Goal: Task Accomplishment & Management: Use online tool/utility

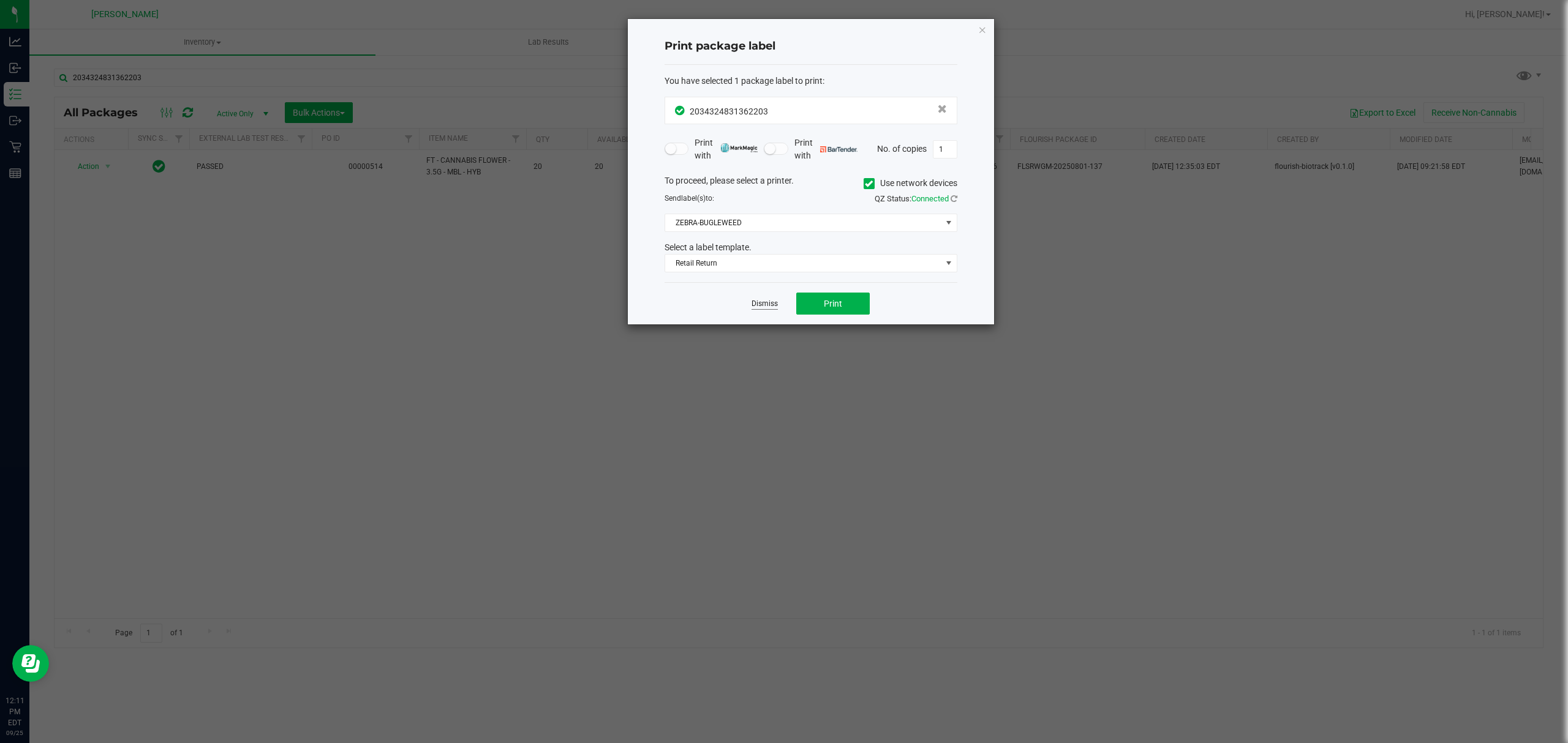
click at [758, 300] on link "Dismiss" at bounding box center [764, 304] width 26 height 11
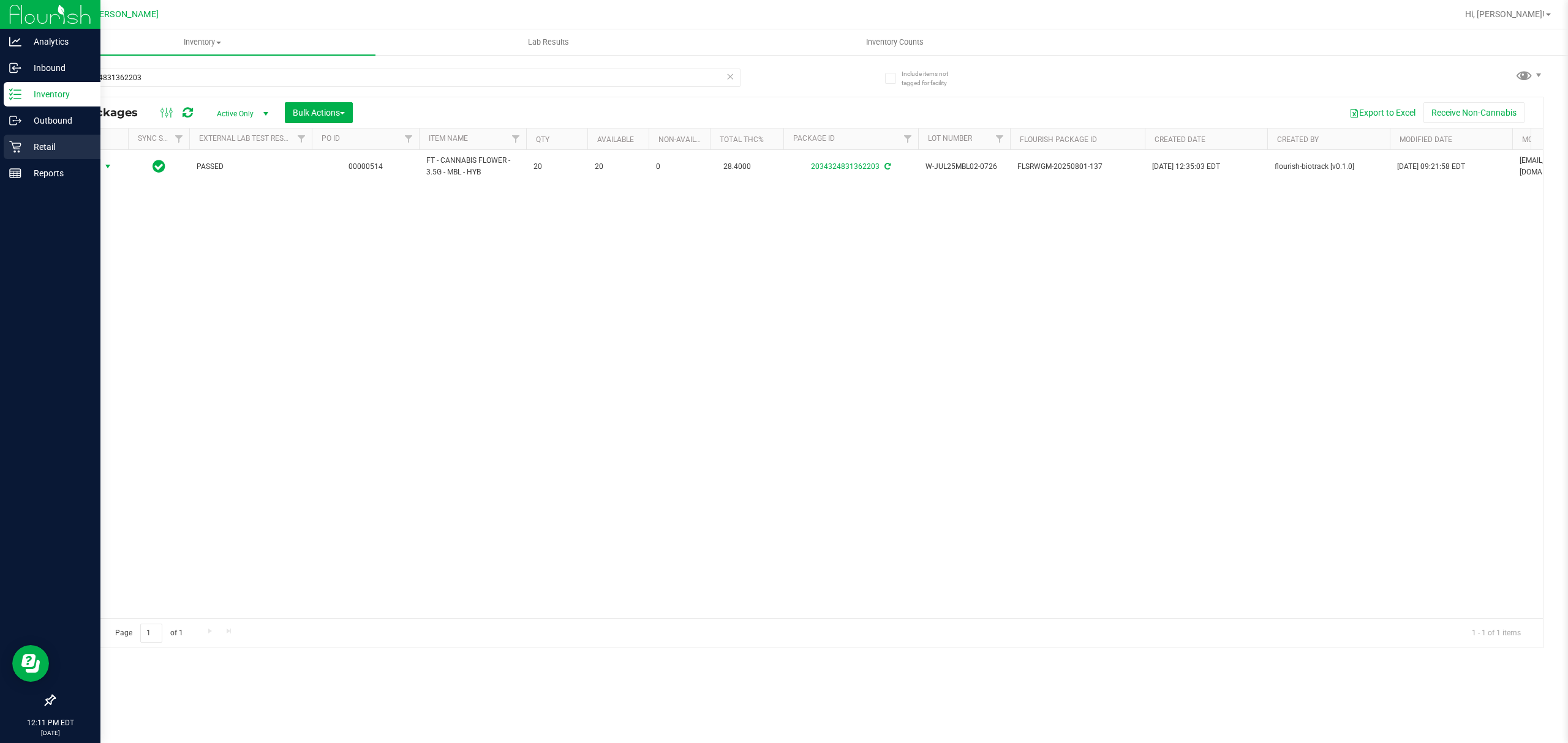
click at [42, 143] on p "Retail" at bounding box center [58, 147] width 73 height 15
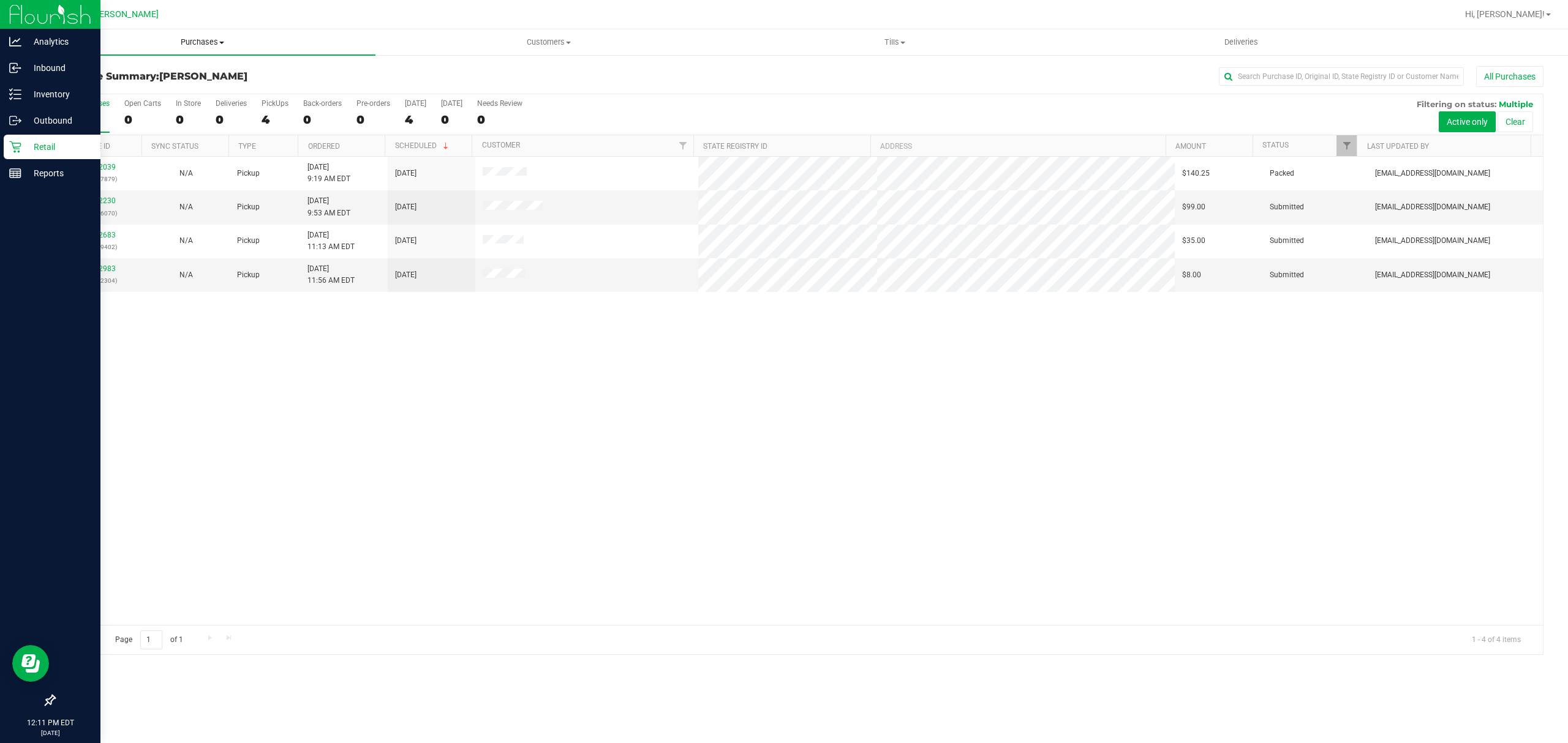
click at [191, 34] on uib-tab-heading "Purchases Summary of purchases Fulfillment All purchases" at bounding box center [202, 42] width 346 height 25
click at [155, 84] on li "Fulfillment" at bounding box center [202, 89] width 346 height 15
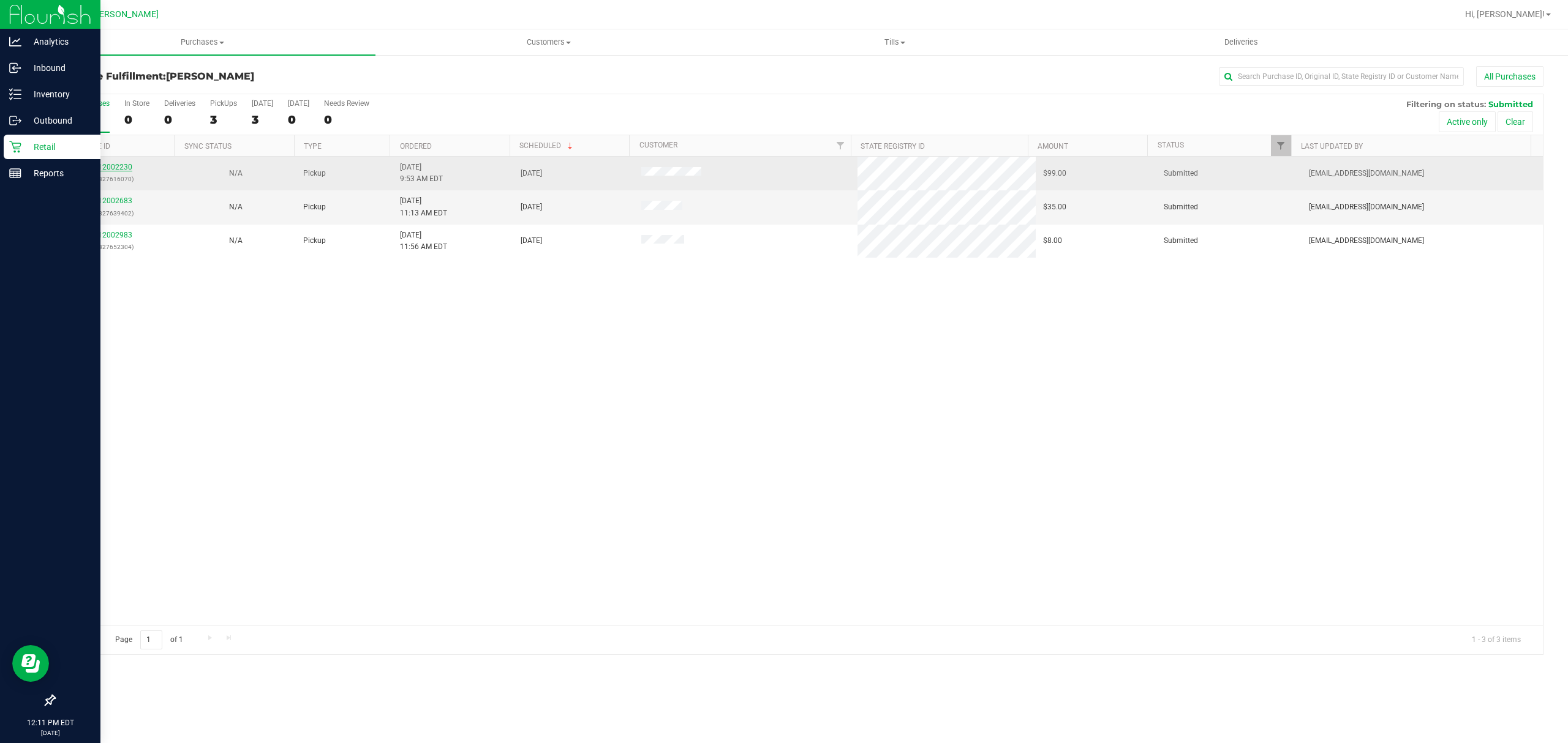
click at [117, 164] on link "12002230" at bounding box center [115, 167] width 34 height 9
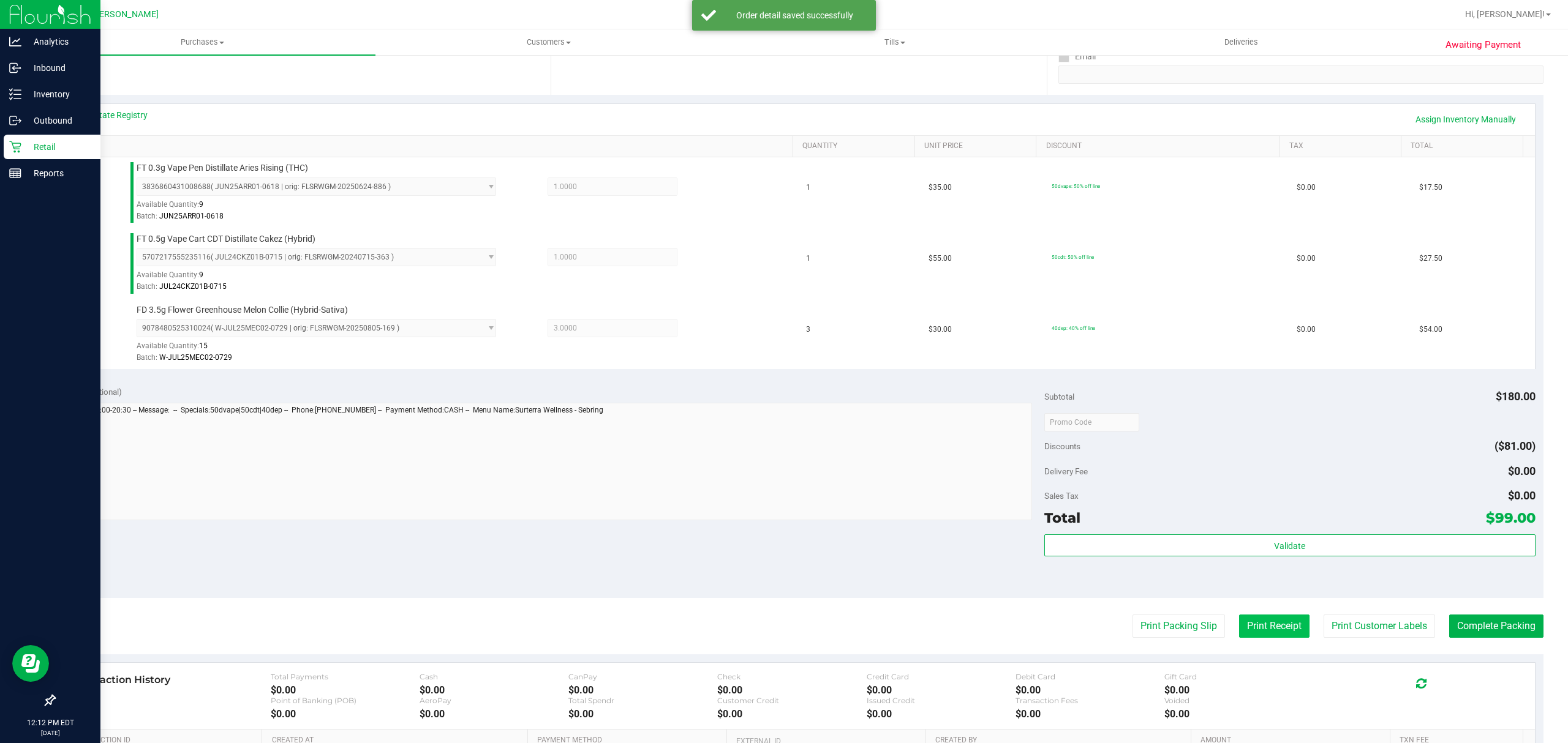
scroll to position [402, 0]
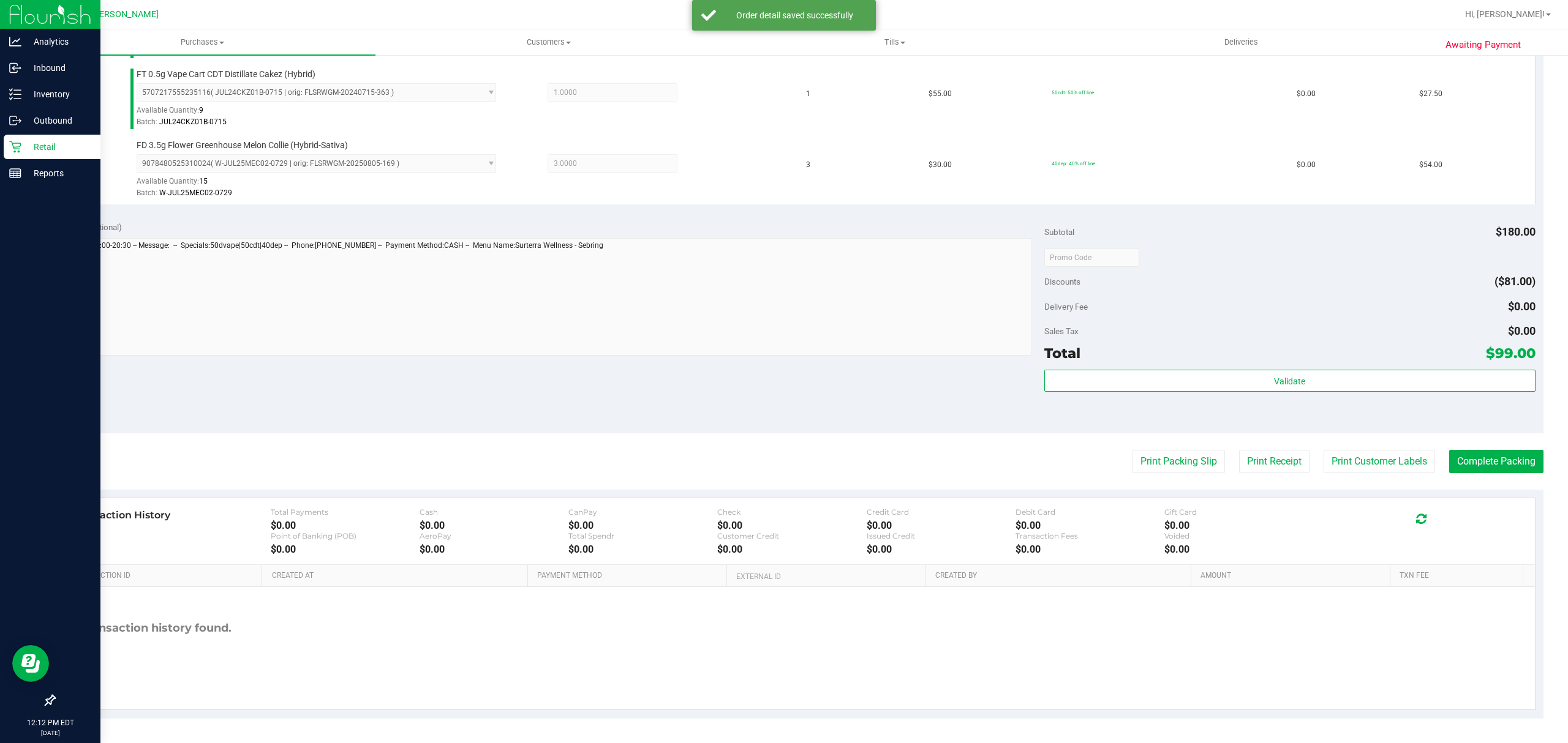
click at [1321, 359] on div "Total $99.00" at bounding box center [1290, 353] width 491 height 22
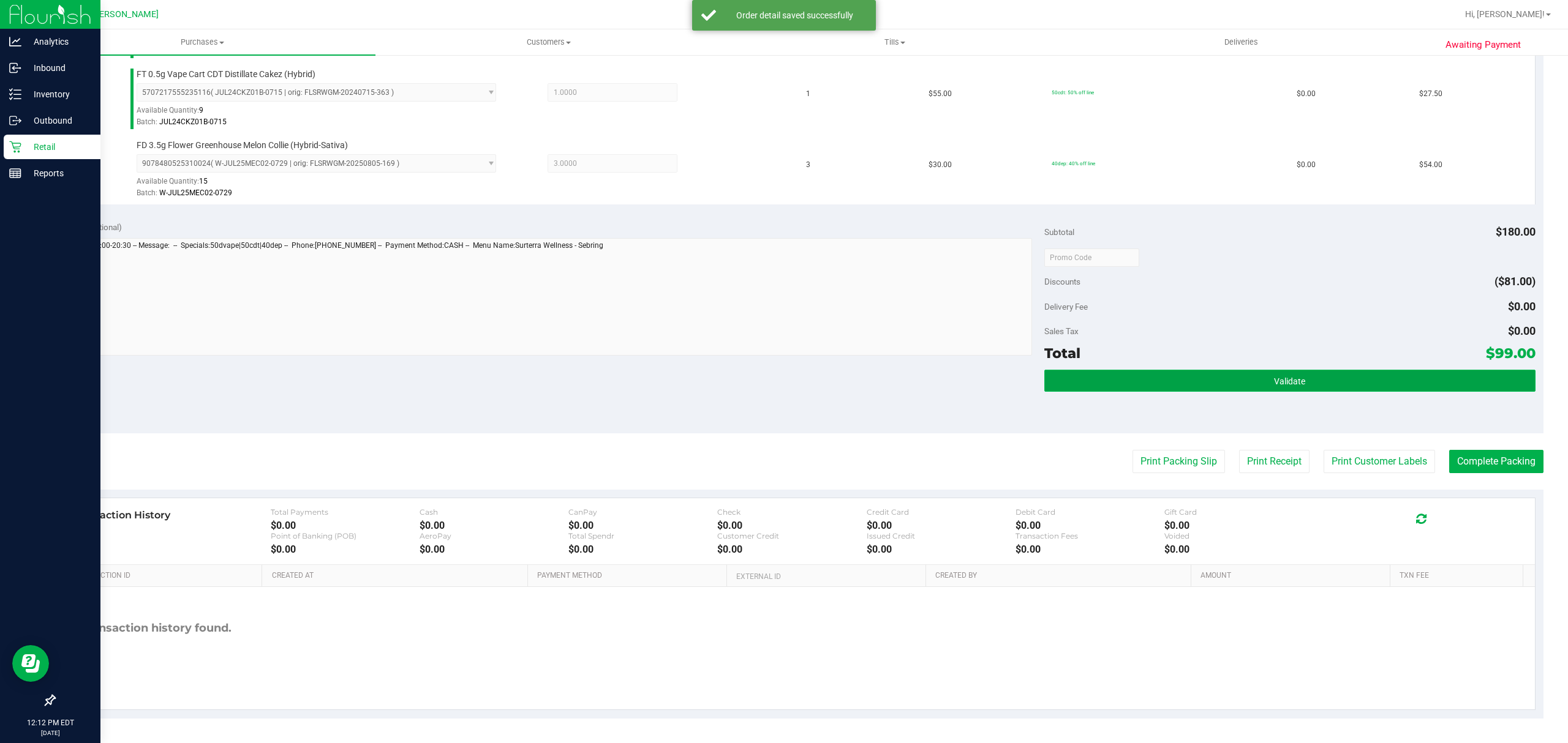
click at [1292, 383] on span "Validate" at bounding box center [1290, 382] width 31 height 10
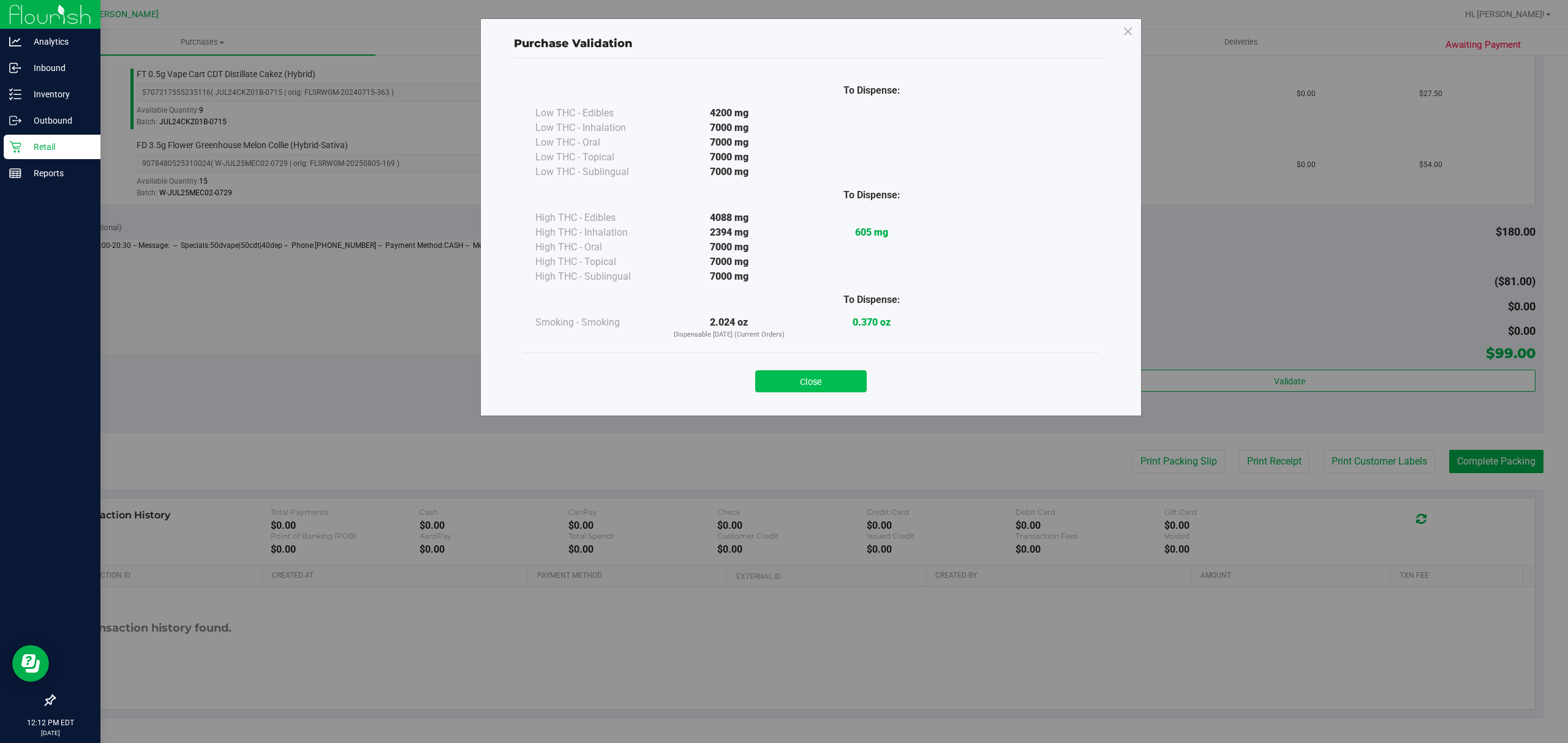
click at [807, 374] on button "Close" at bounding box center [811, 382] width 112 height 22
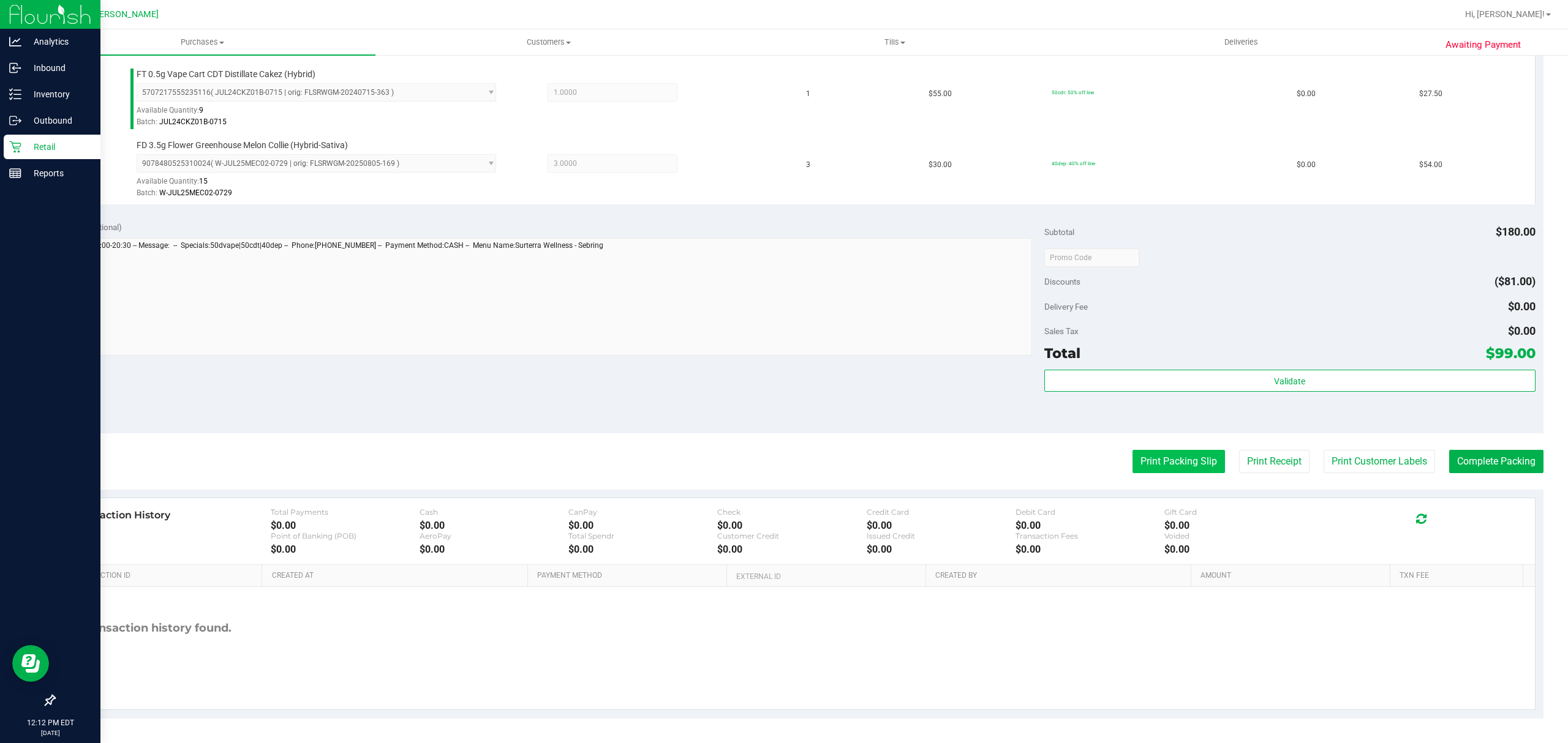
click at [1150, 469] on button "Print Packing Slip" at bounding box center [1179, 461] width 93 height 23
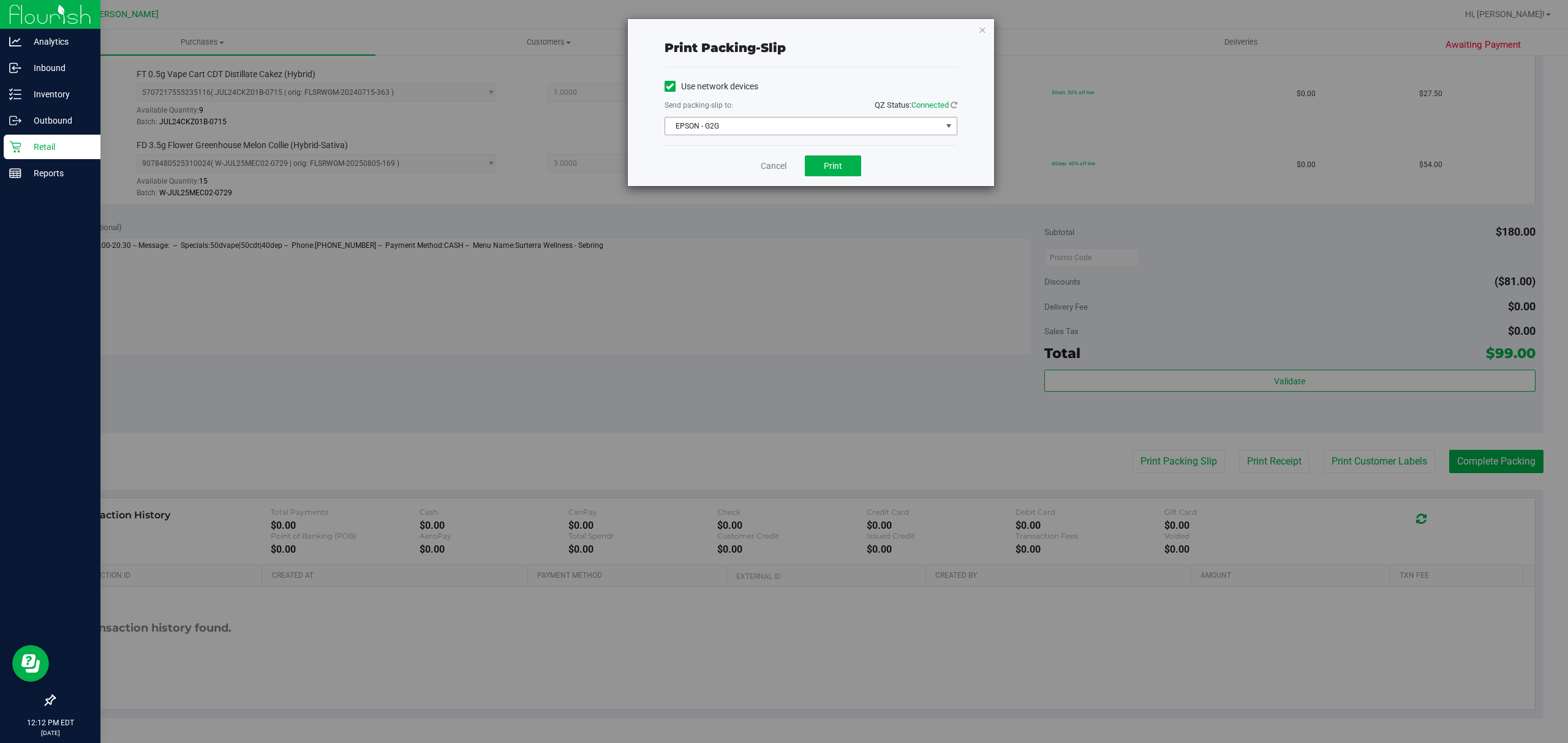
click at [792, 122] on span "EPSON - G2G" at bounding box center [803, 126] width 276 height 17
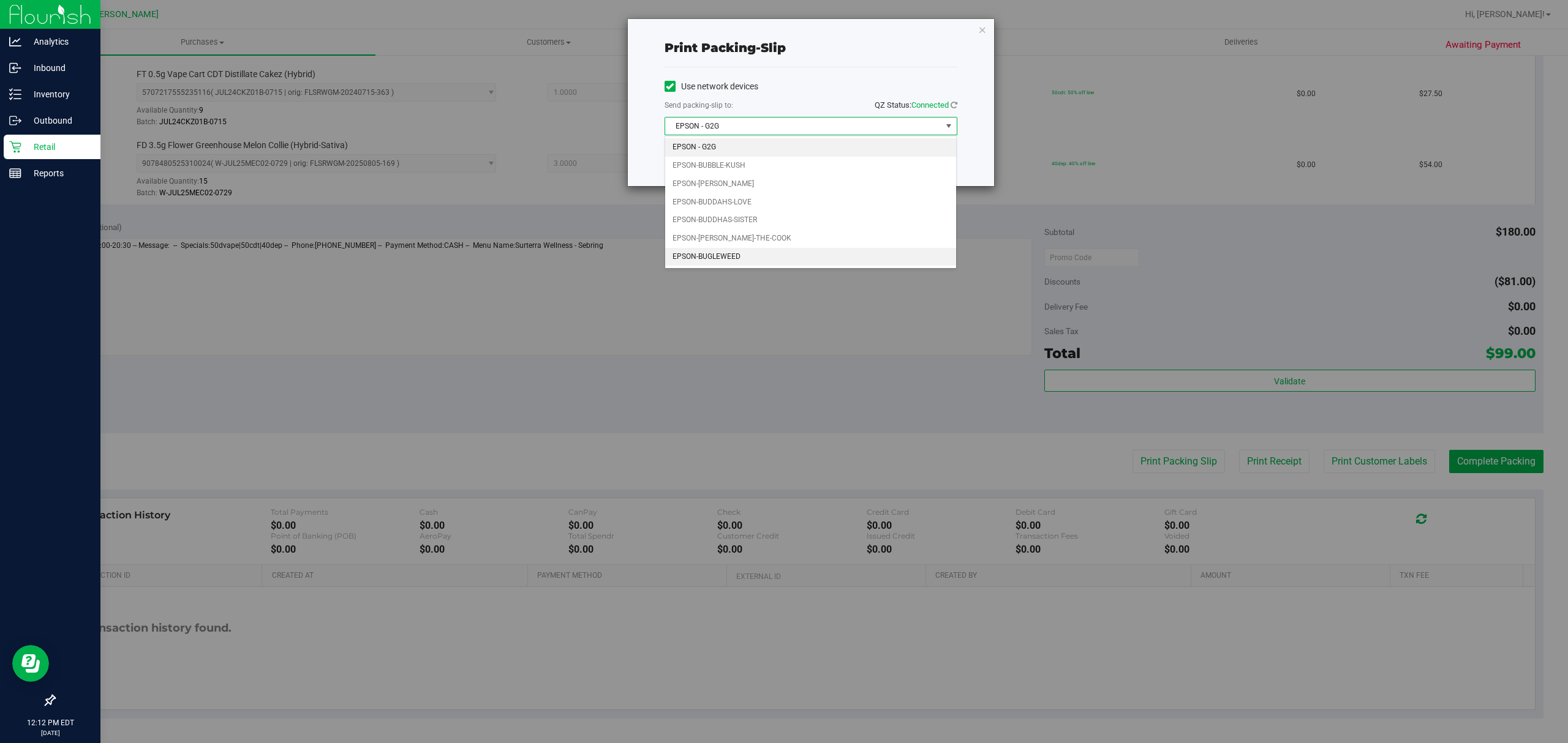
click at [684, 258] on li "EPSON-BUGLEWEED" at bounding box center [810, 257] width 291 height 19
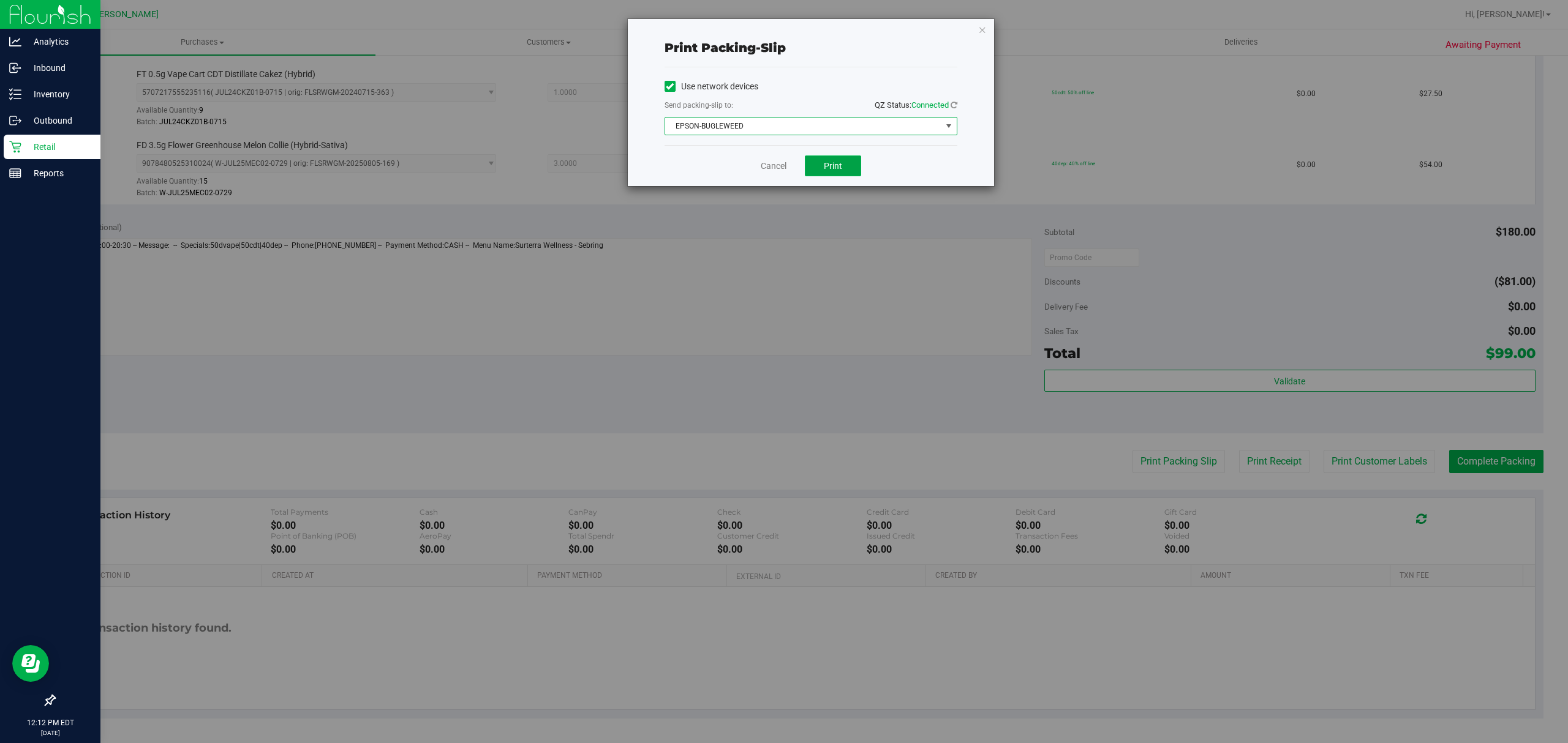
click at [812, 170] on button "Print" at bounding box center [833, 166] width 57 height 21
click at [985, 30] on icon "button" at bounding box center [982, 30] width 9 height 15
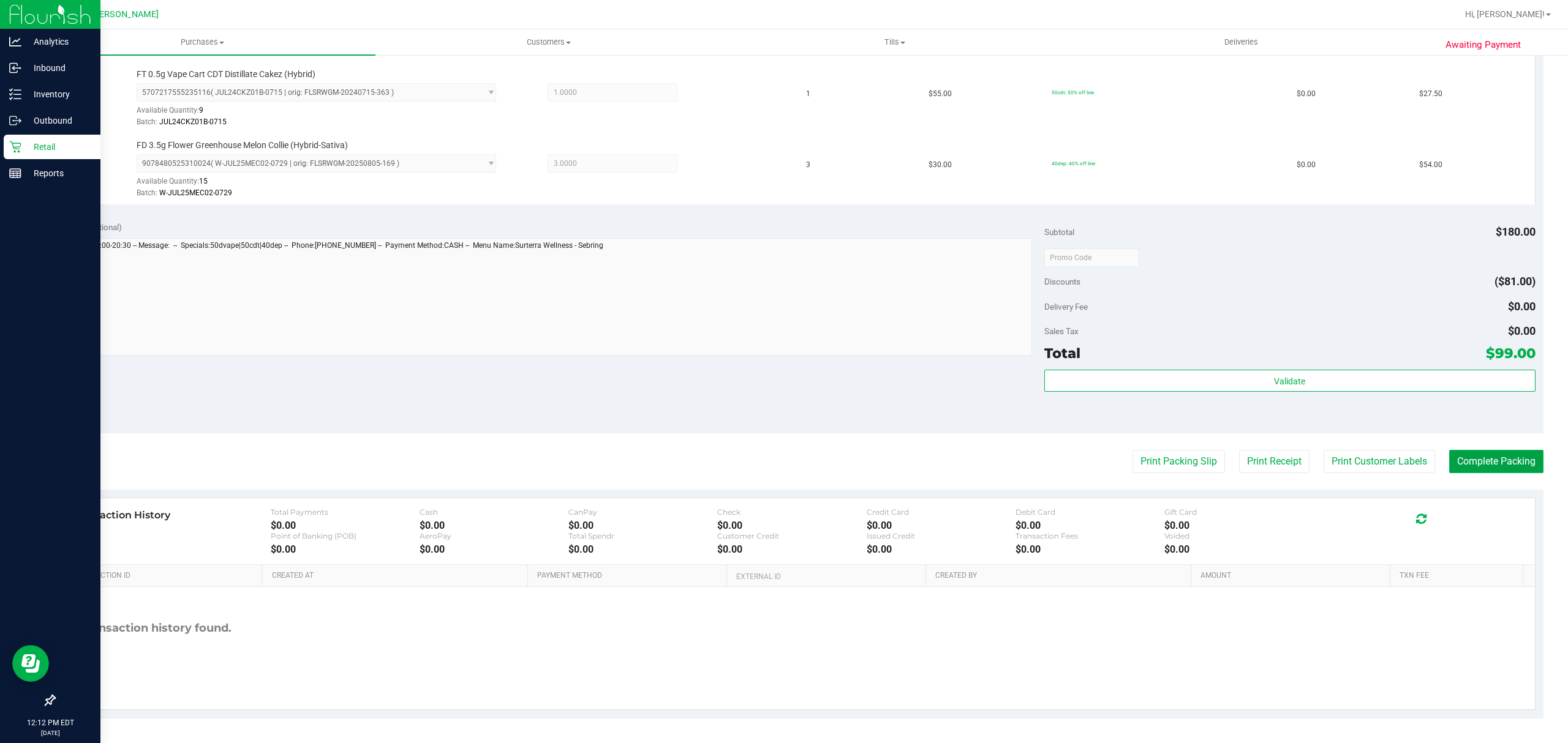
click at [1467, 464] on button "Complete Packing" at bounding box center [1497, 461] width 94 height 23
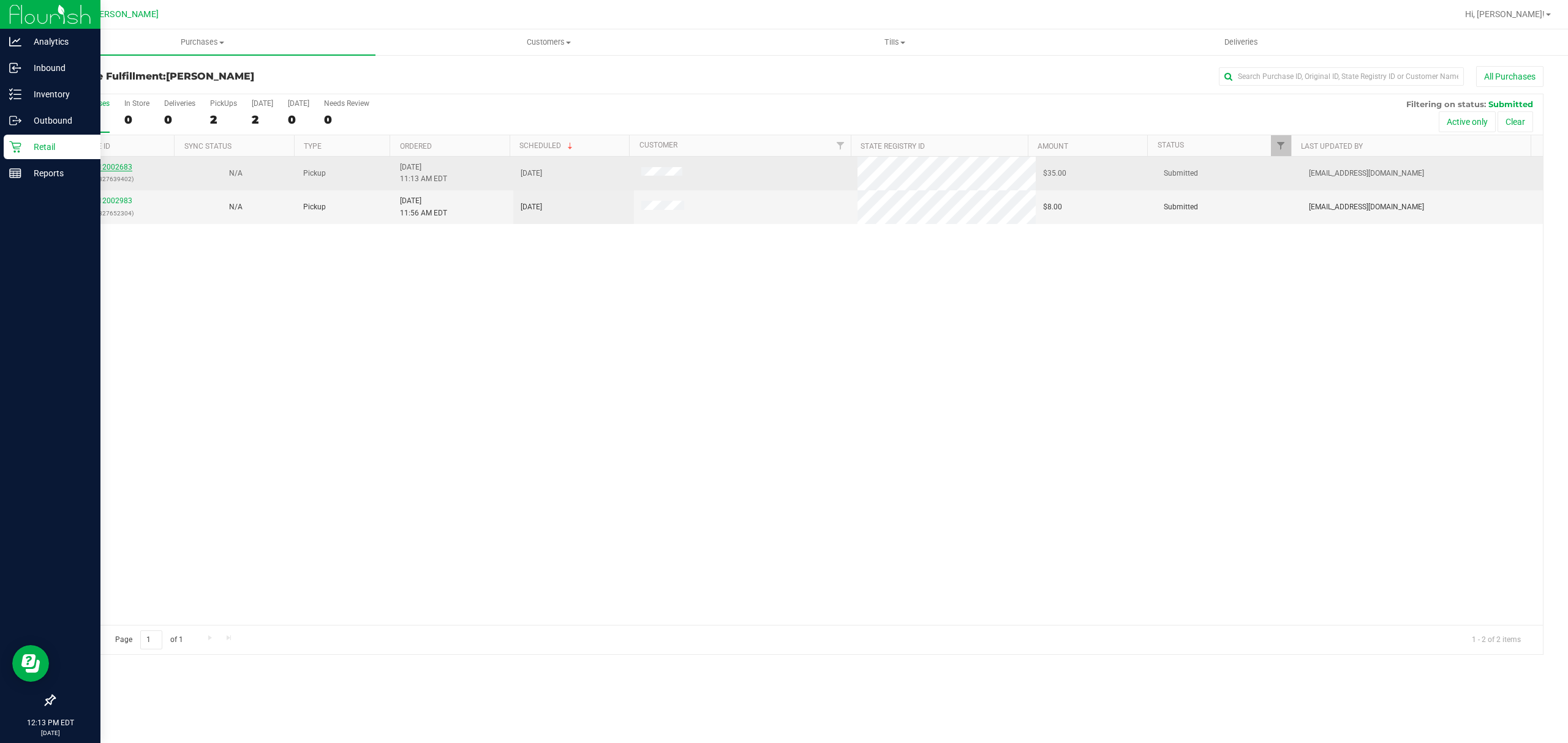
click at [109, 168] on link "12002683" at bounding box center [115, 167] width 34 height 9
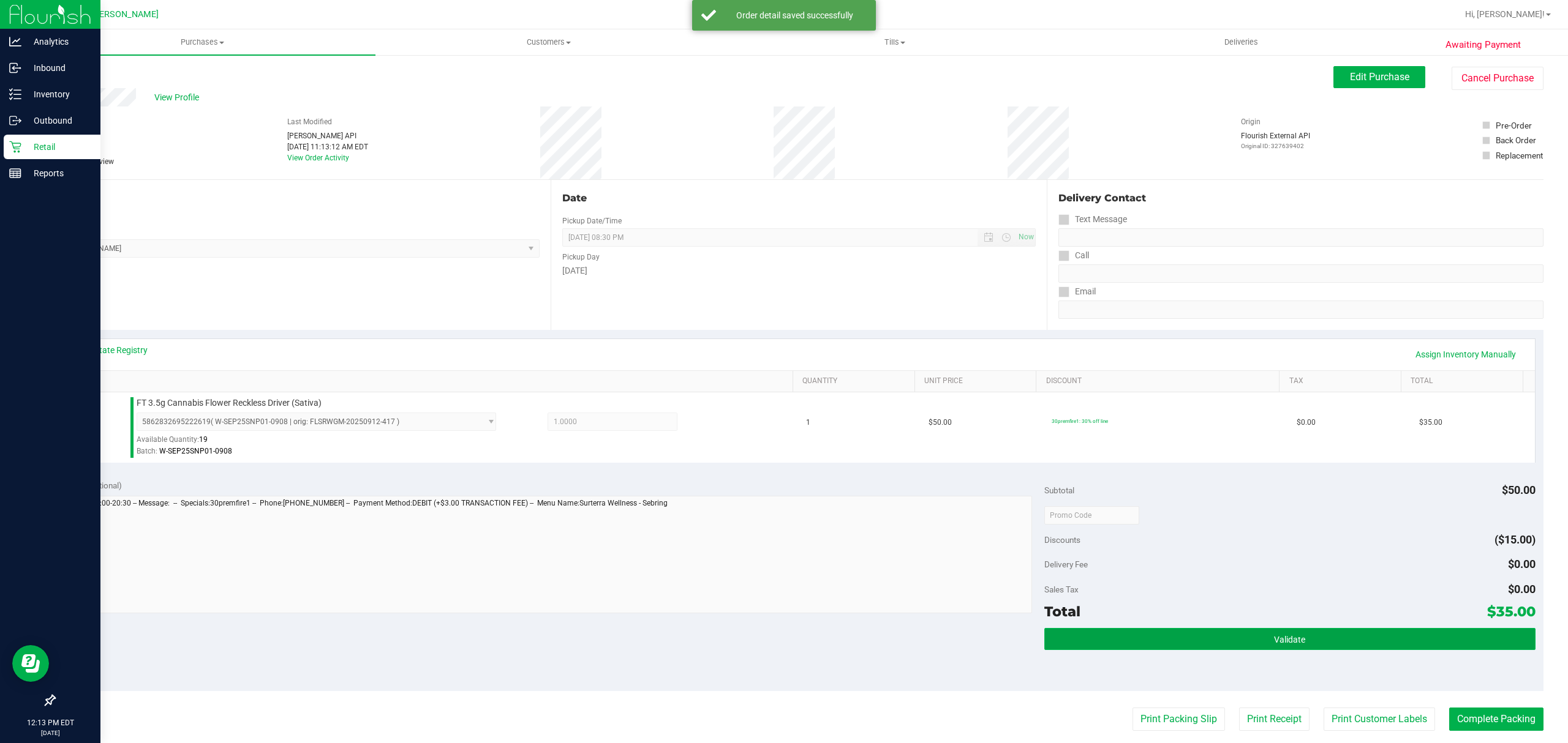
click at [1393, 637] on button "Validate" at bounding box center [1290, 639] width 491 height 22
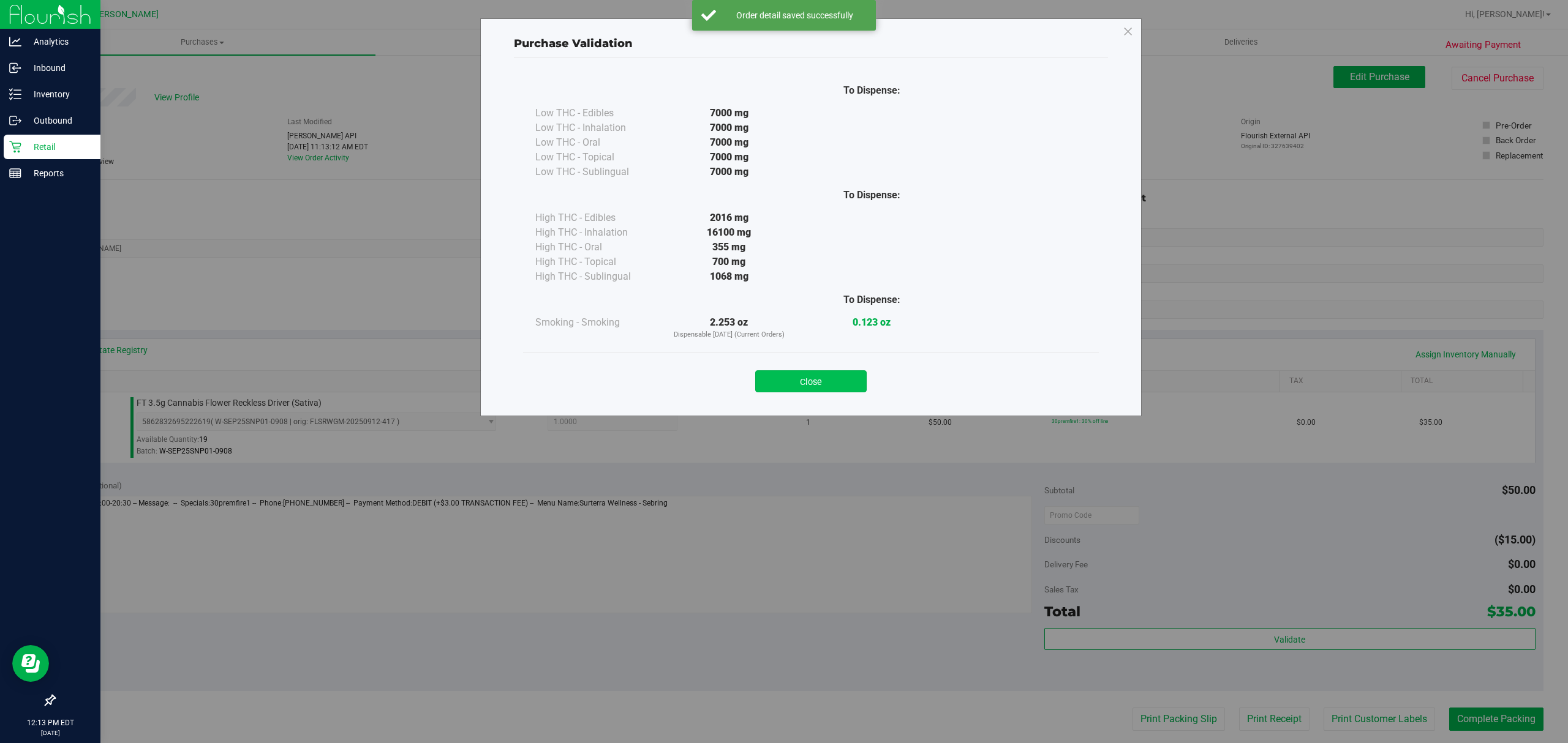
click at [832, 374] on button "Close" at bounding box center [811, 382] width 112 height 22
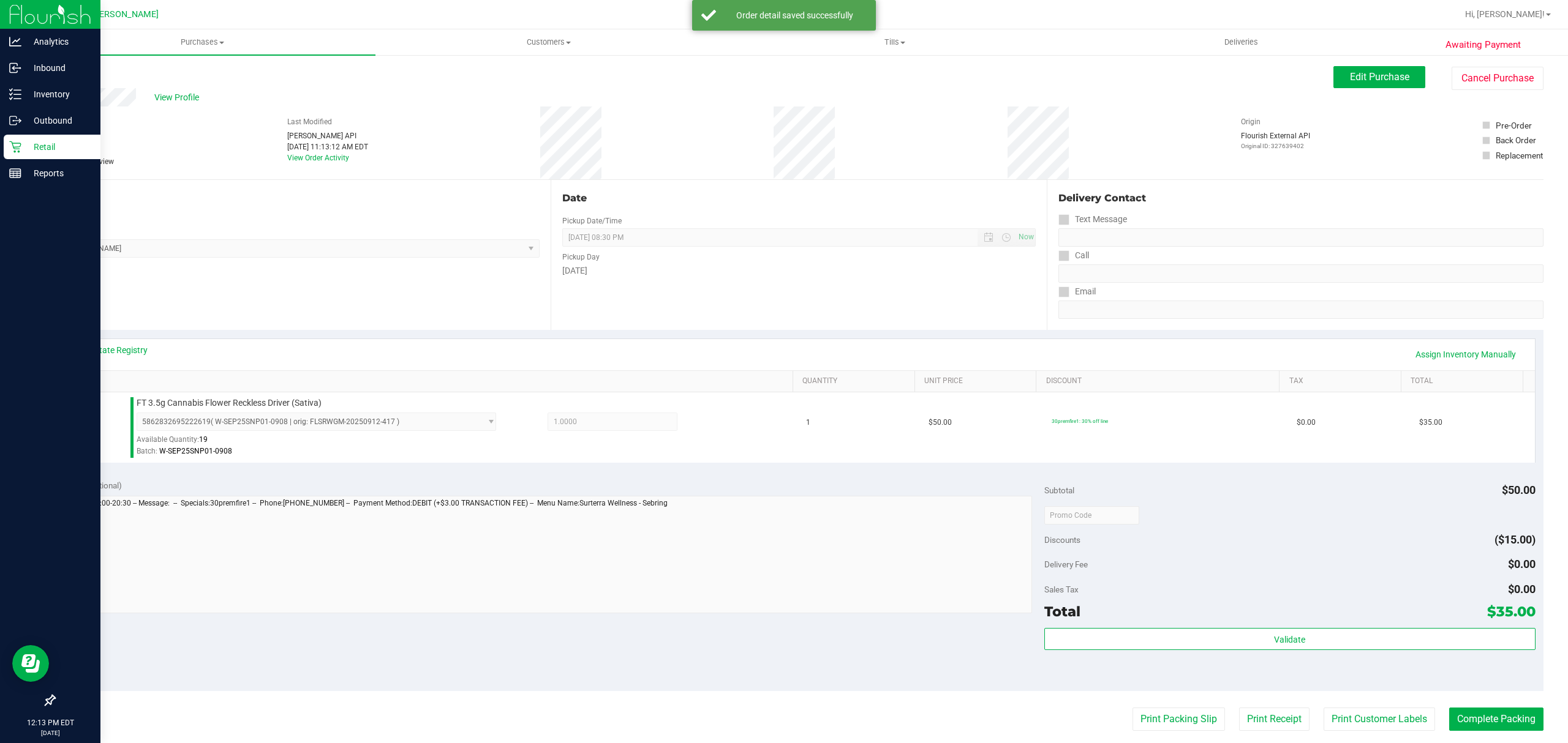
click at [1149, 701] on purchase-details "Back Edit Purchase Cancel Purchase View Profile # 12002683 BioTrack ID: - Submi…" at bounding box center [799, 521] width 1490 height 911
click at [1149, 734] on purchase-details "Back Edit Purchase Cancel Purchase View Profile # 12002683 BioTrack ID: - Submi…" at bounding box center [799, 521] width 1490 height 911
click at [1155, 725] on button "Print Packing Slip" at bounding box center [1179, 719] width 93 height 23
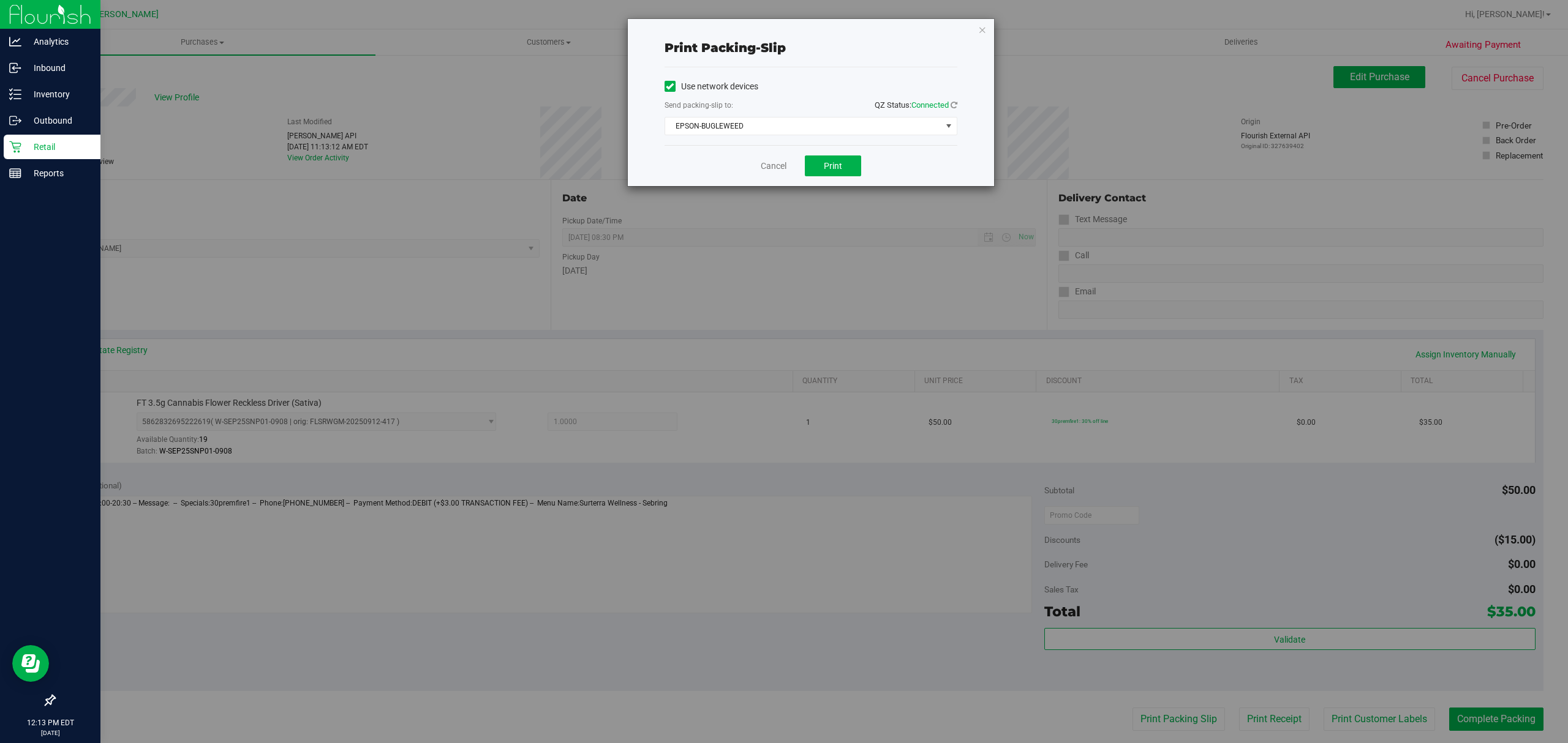
click at [844, 179] on div "Cancel Print" at bounding box center [810, 166] width 292 height 41
click at [844, 166] on button "Print" at bounding box center [833, 166] width 57 height 21
click at [761, 162] on link "Cancel" at bounding box center [773, 166] width 25 height 13
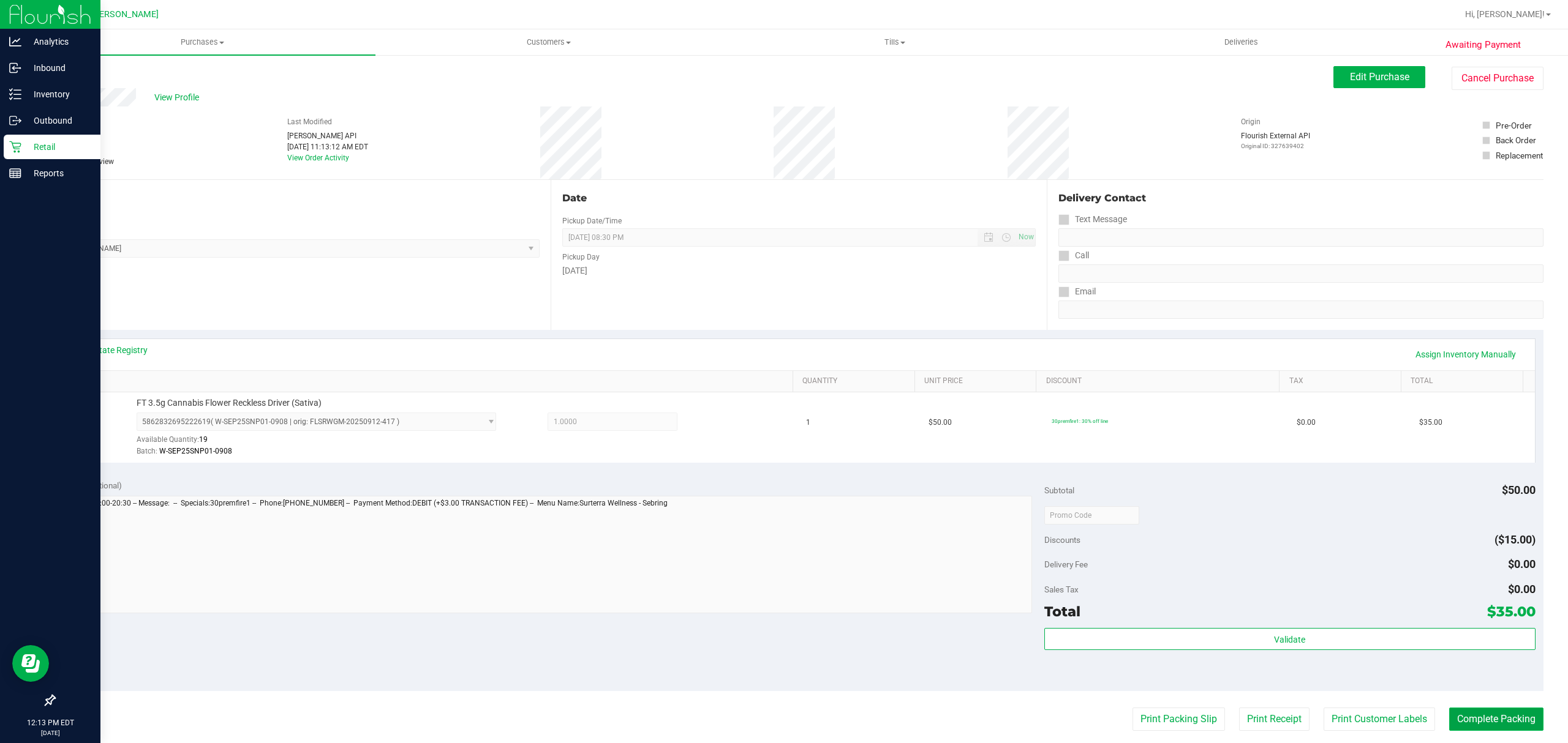
click at [1480, 720] on button "Complete Packing" at bounding box center [1497, 719] width 94 height 23
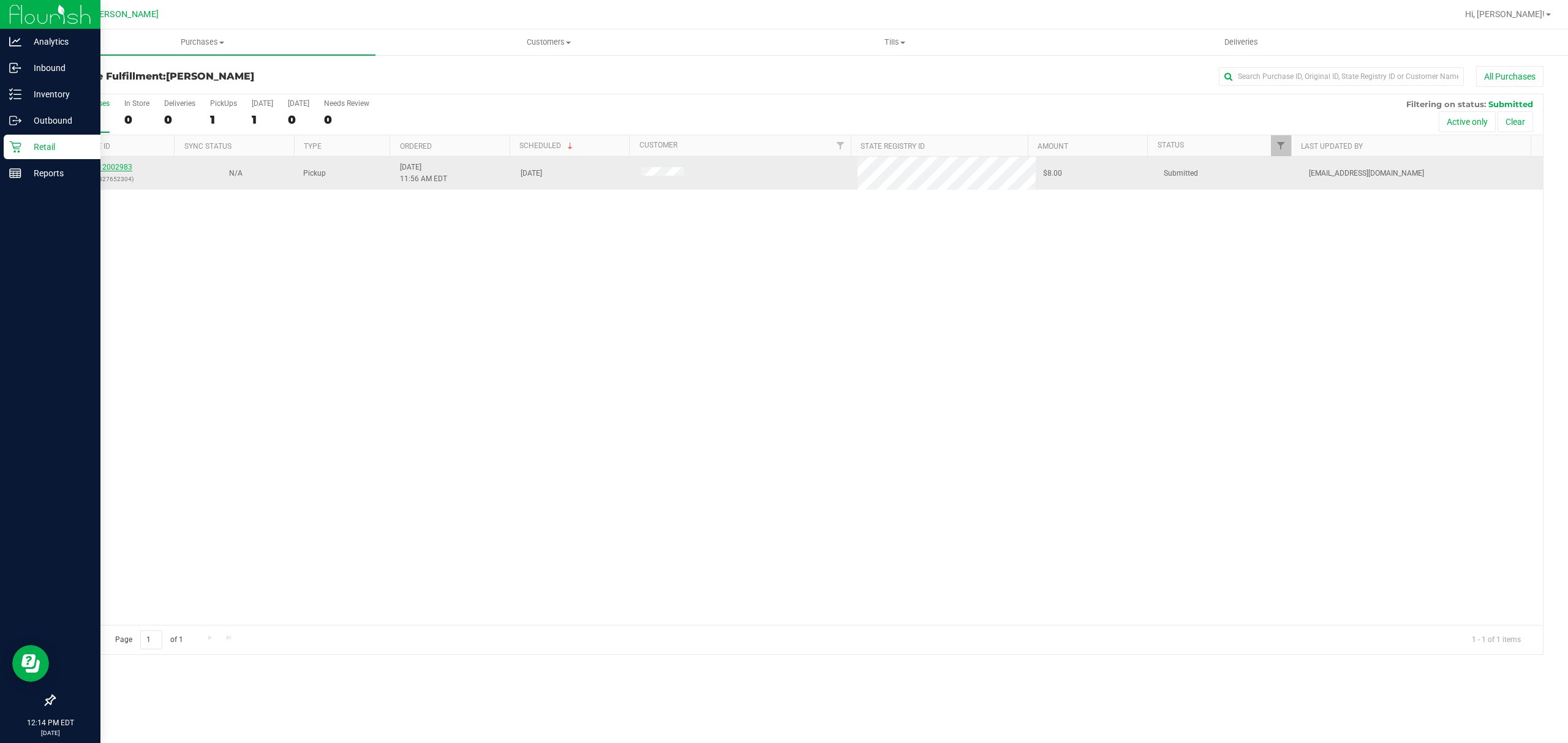
click at [109, 164] on link "12002983" at bounding box center [115, 167] width 34 height 9
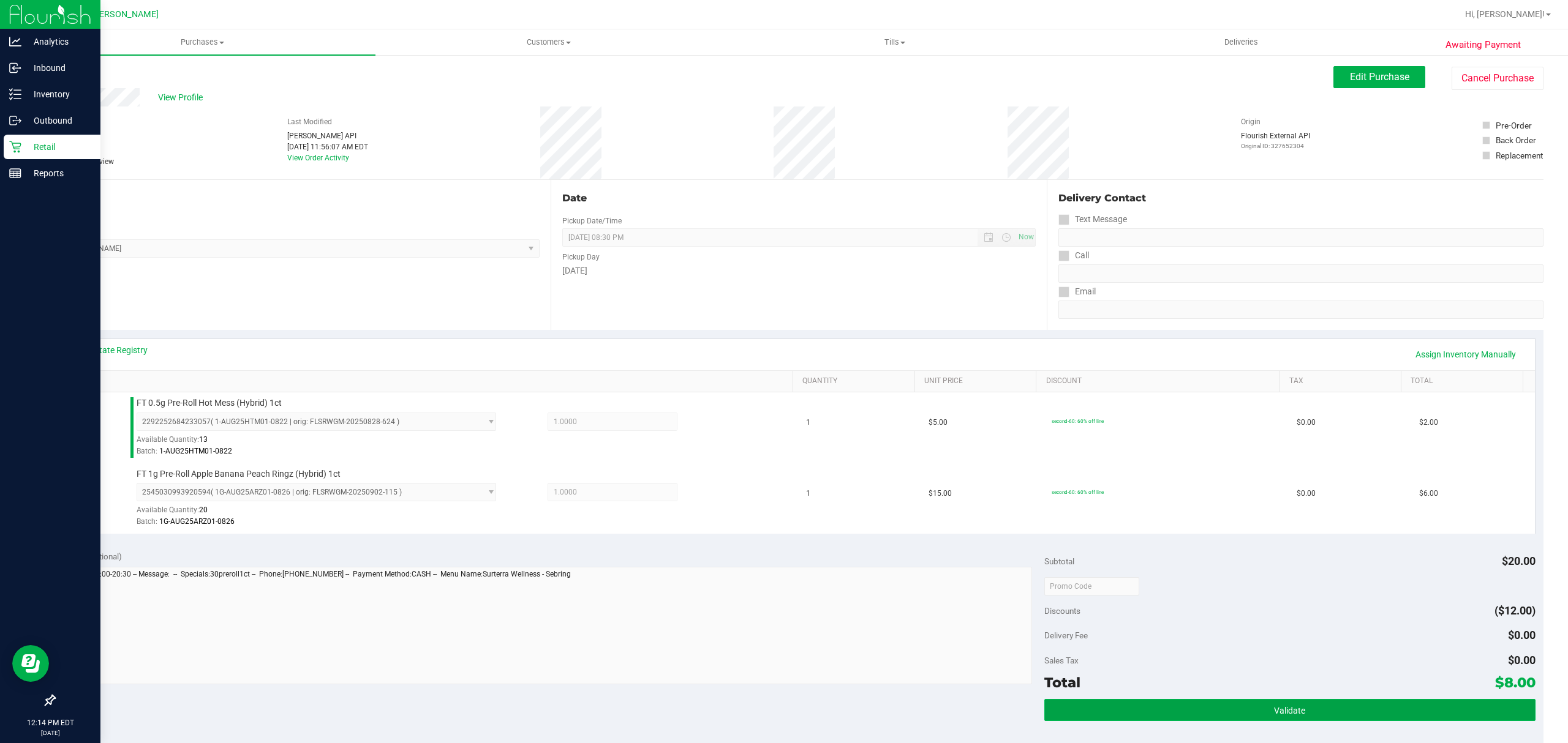
click at [1221, 700] on button "Validate" at bounding box center [1290, 710] width 491 height 22
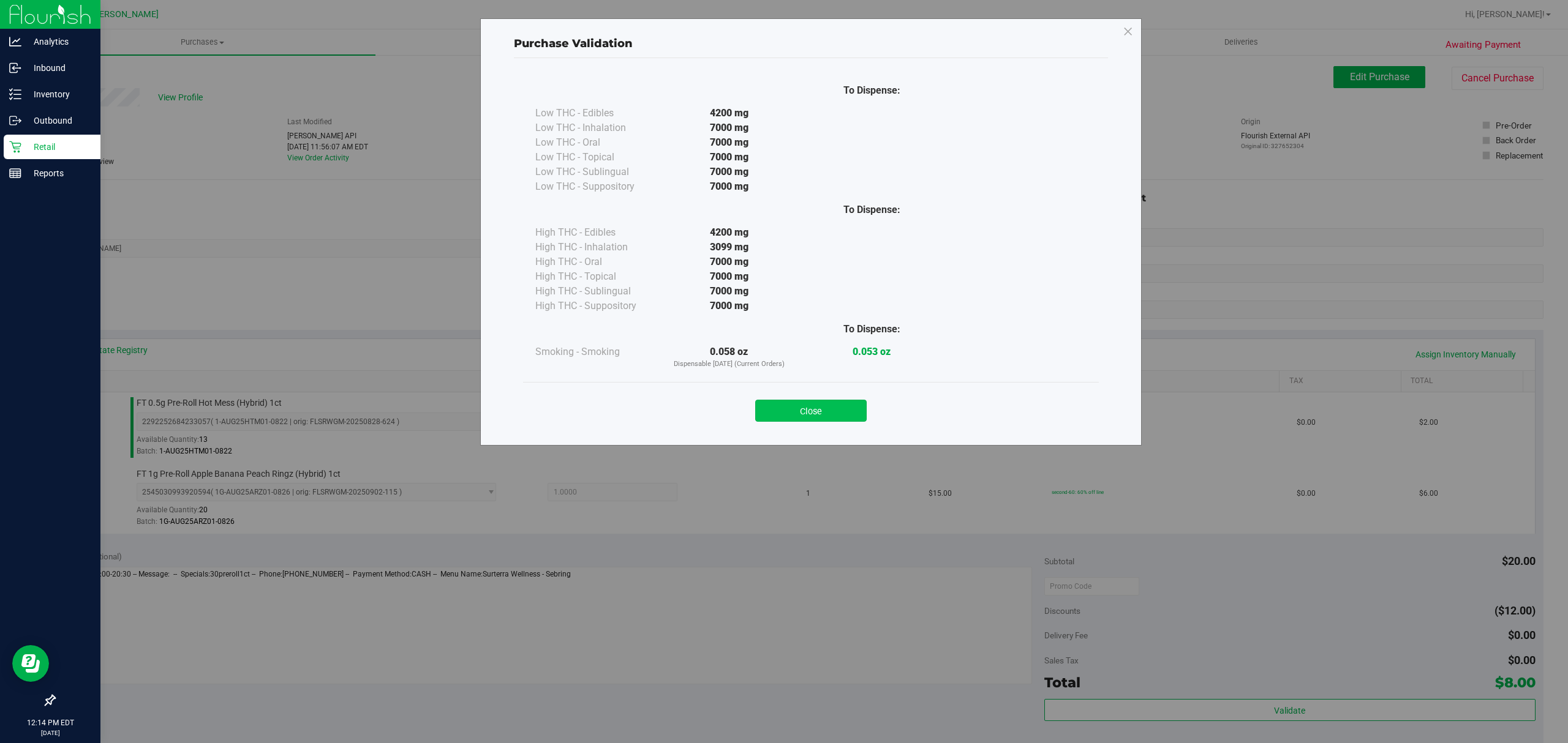
click at [774, 413] on button "Close" at bounding box center [811, 411] width 112 height 22
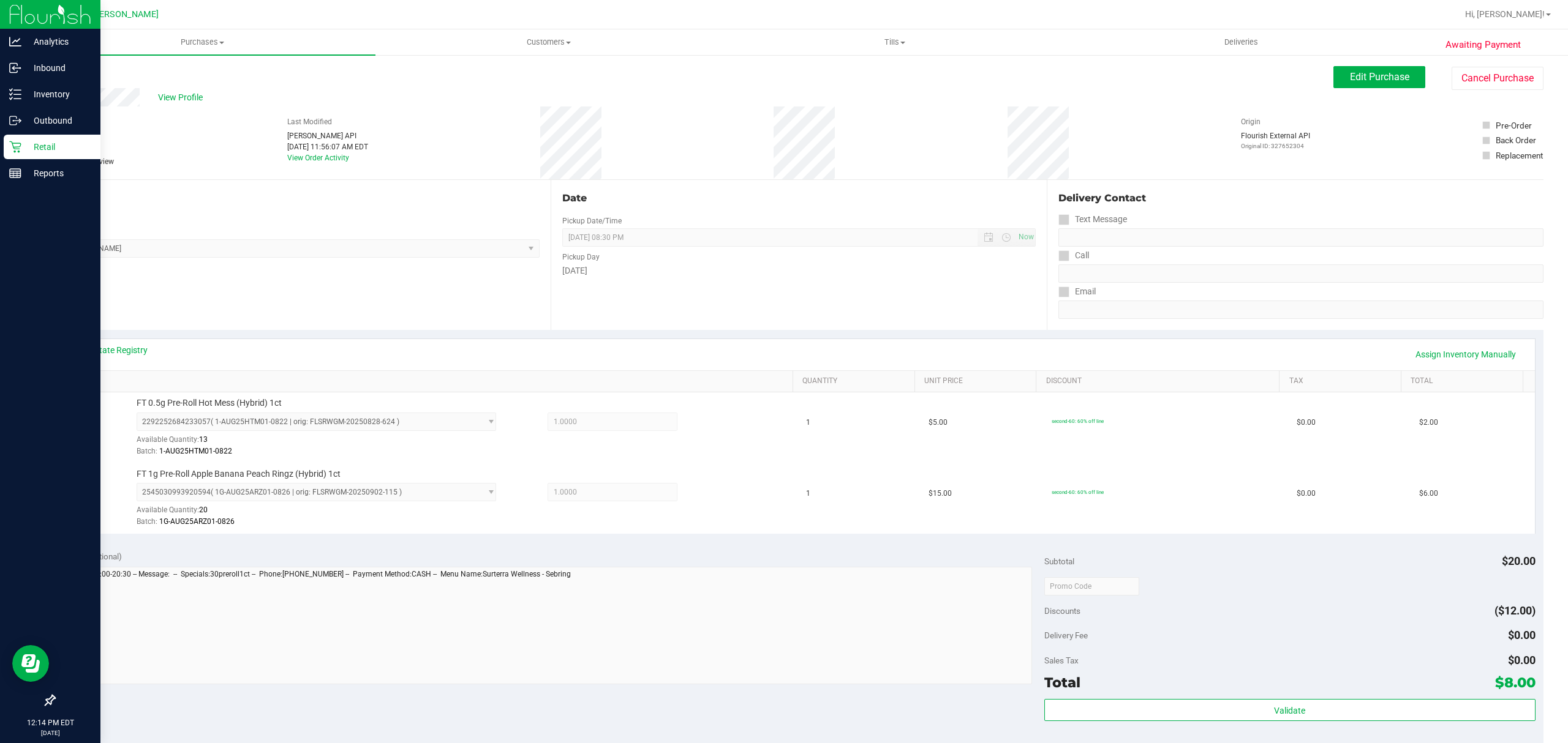
scroll to position [331, 0]
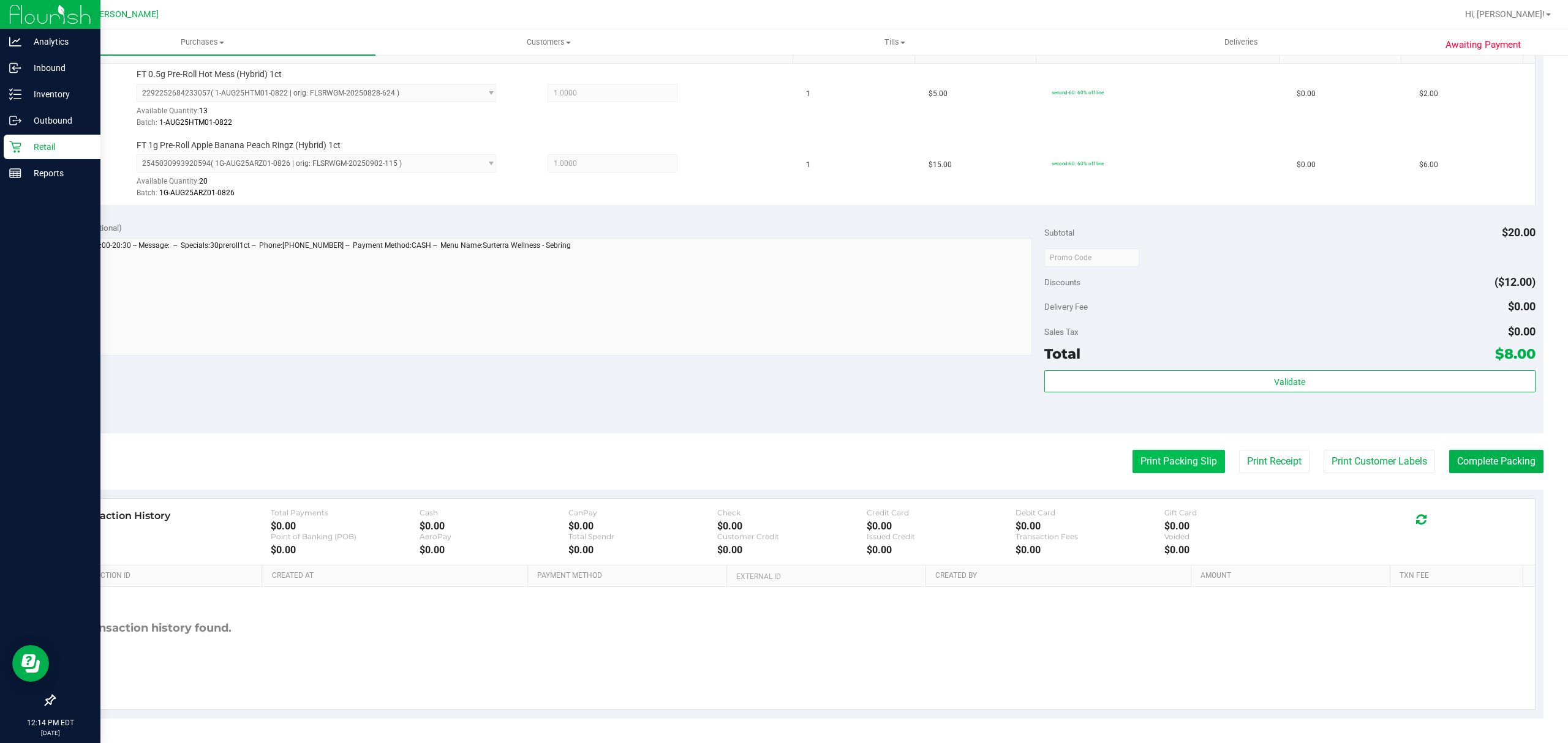
click at [1160, 466] on button "Print Packing Slip" at bounding box center [1179, 461] width 93 height 23
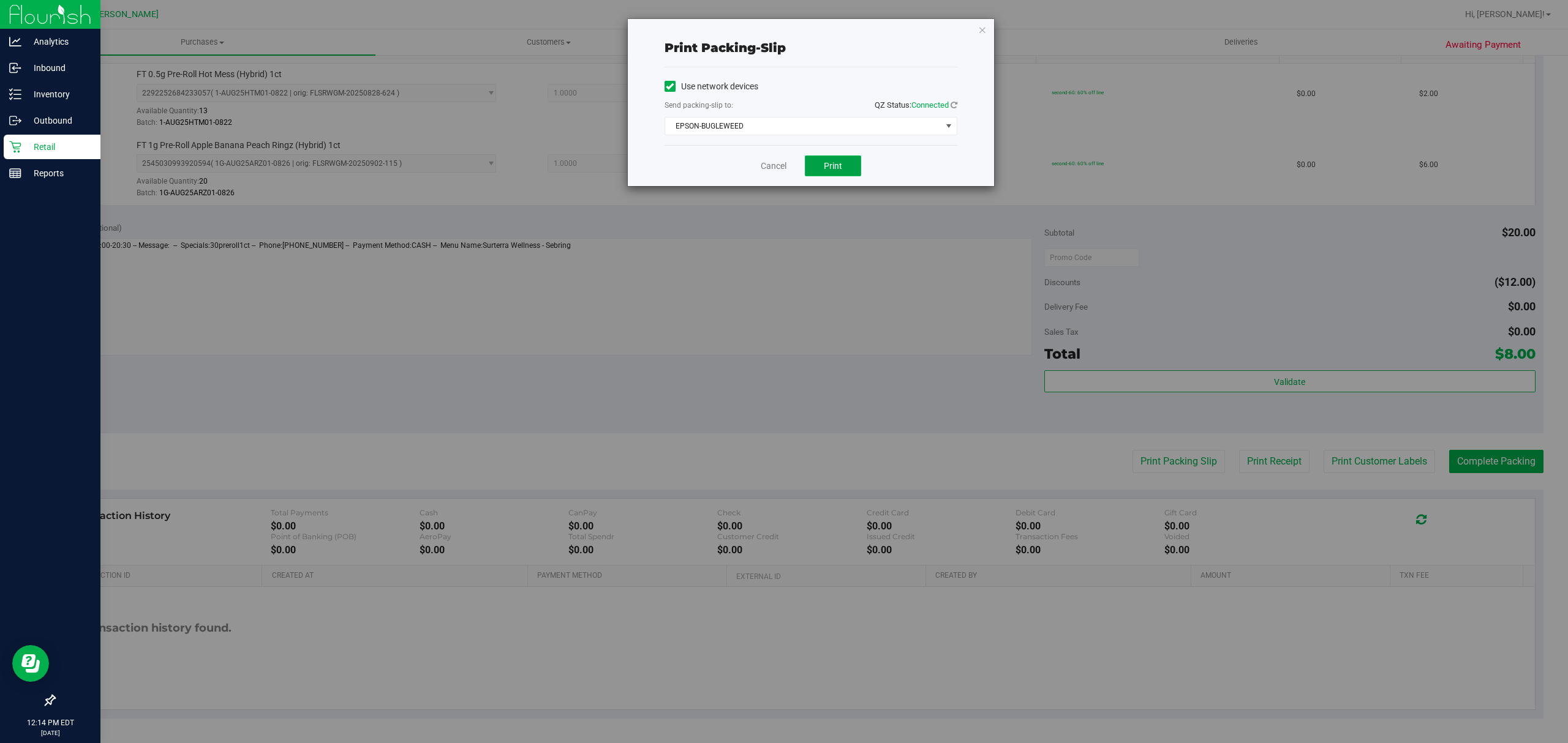
click at [830, 170] on span "Print" at bounding box center [833, 166] width 19 height 10
click at [983, 28] on icon "button" at bounding box center [982, 30] width 9 height 15
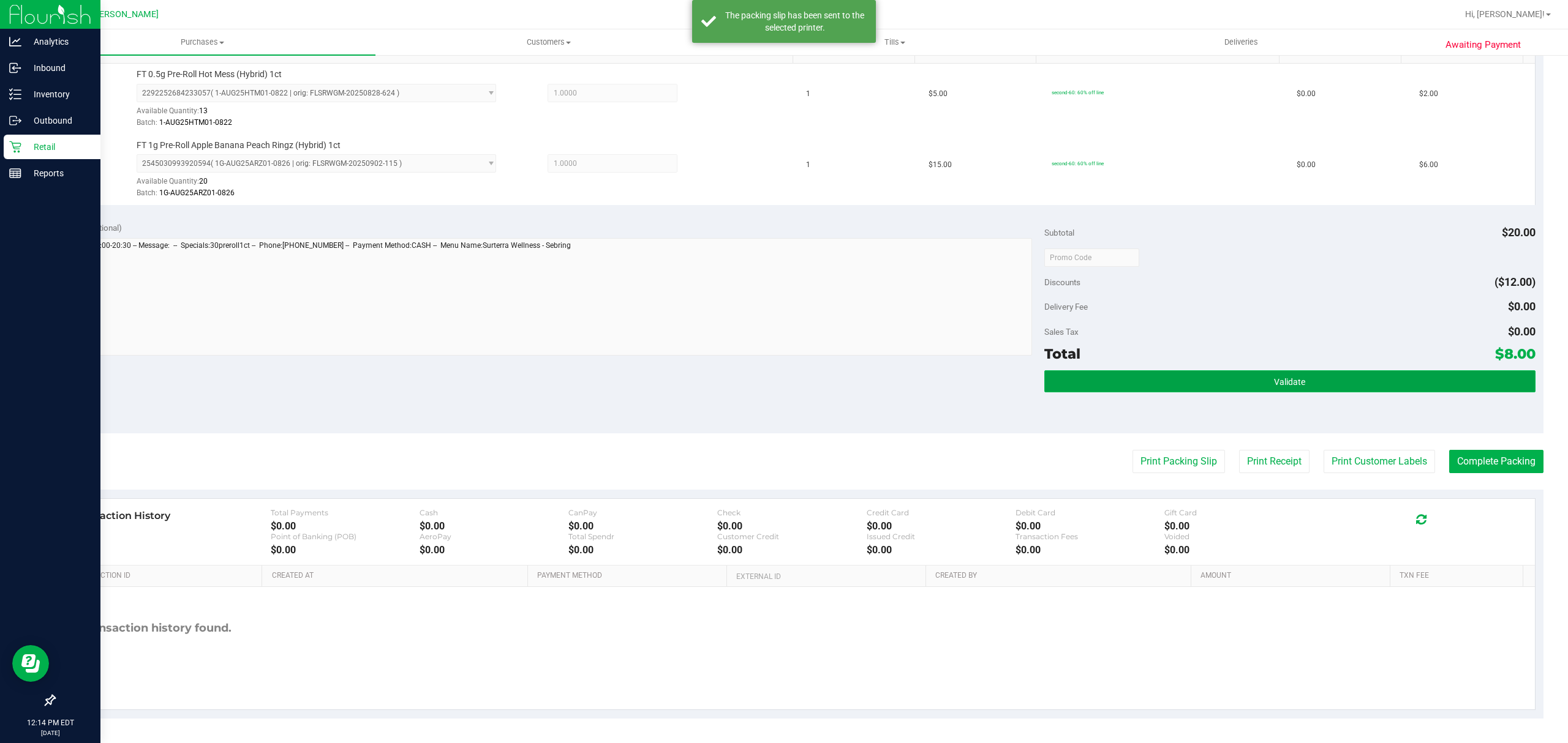
click at [1475, 375] on button "Validate" at bounding box center [1290, 382] width 491 height 22
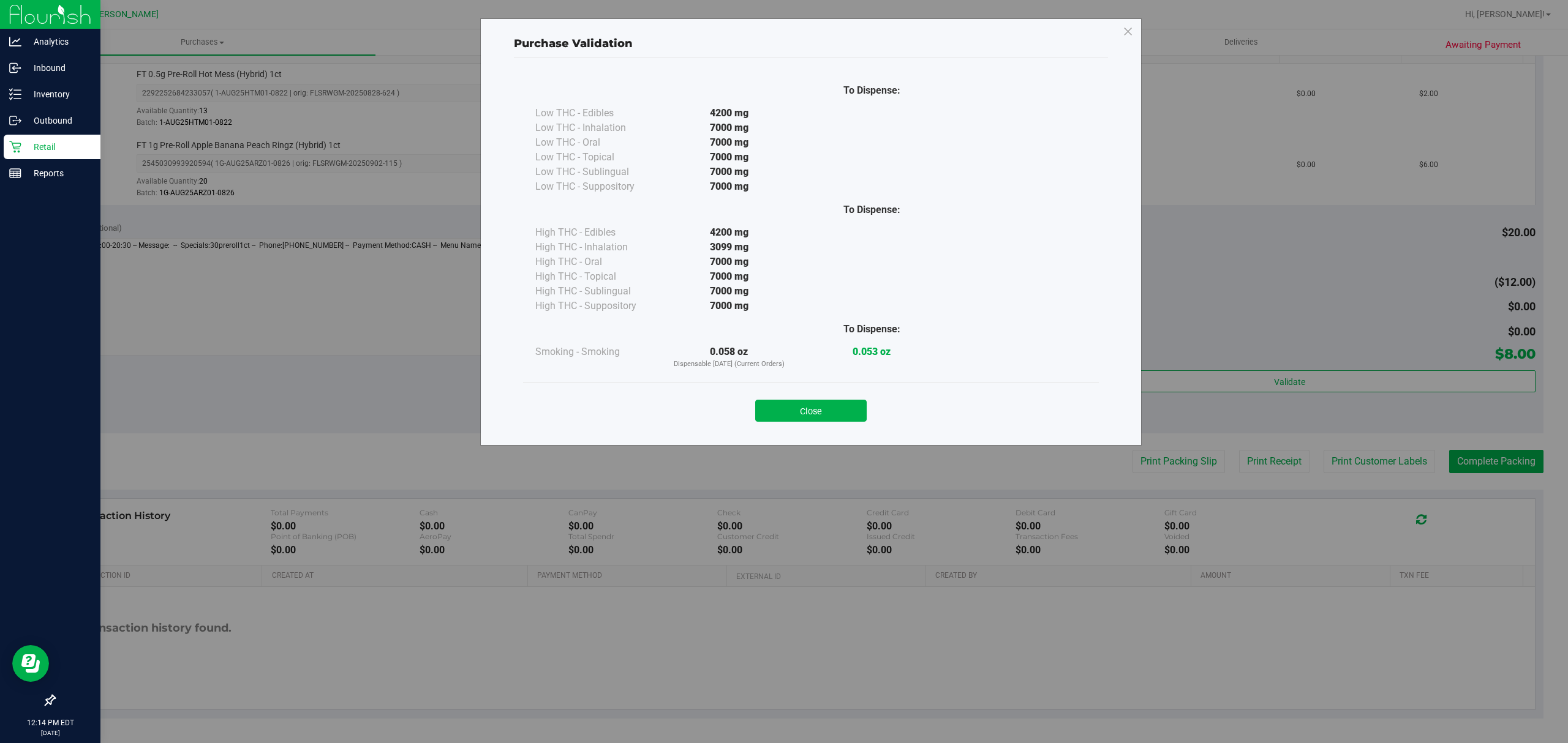
click at [834, 399] on div "Close" at bounding box center [811, 407] width 558 height 30
click at [799, 413] on button "Close" at bounding box center [811, 411] width 112 height 22
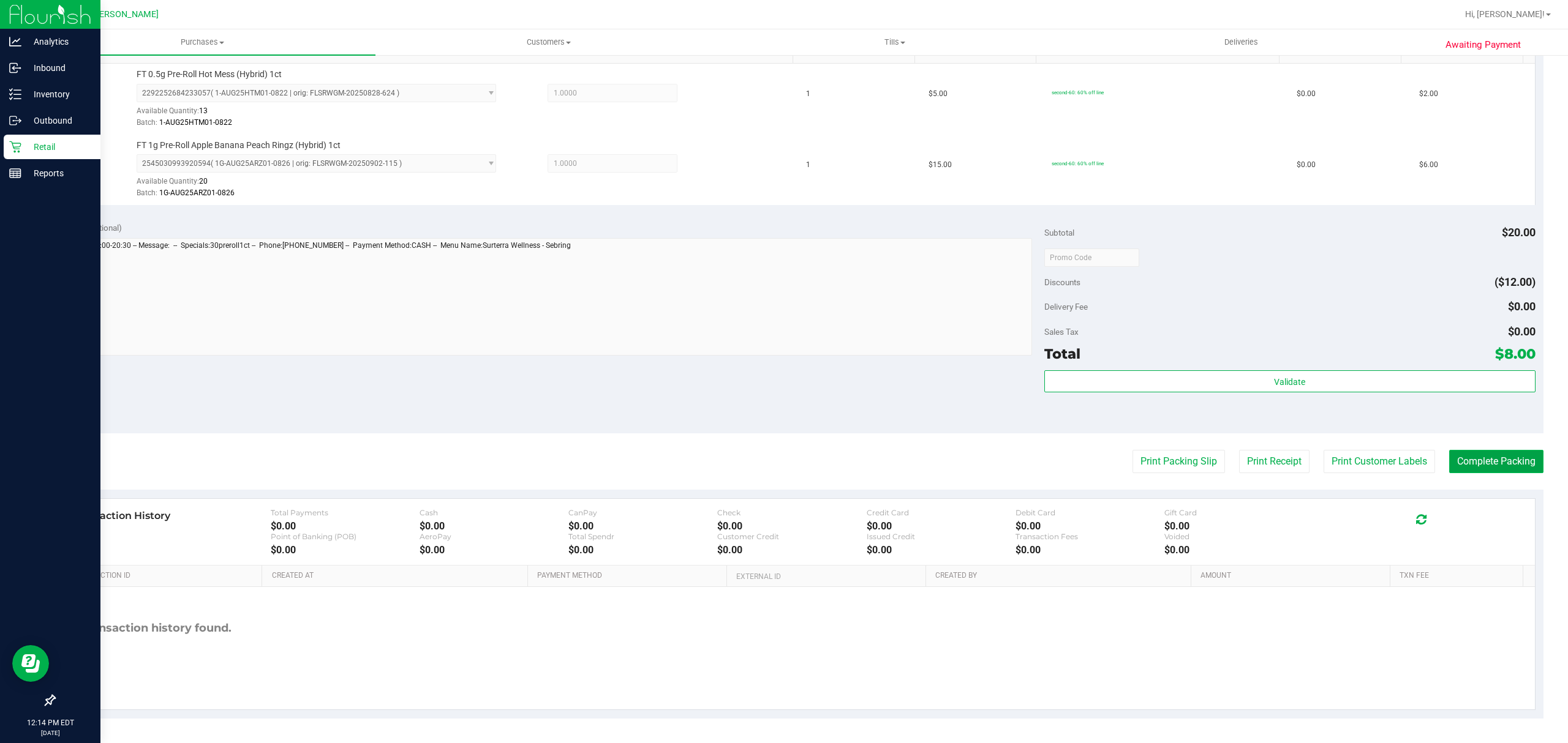
click at [1495, 459] on button "Complete Packing" at bounding box center [1497, 461] width 94 height 23
